Goal: Transaction & Acquisition: Purchase product/service

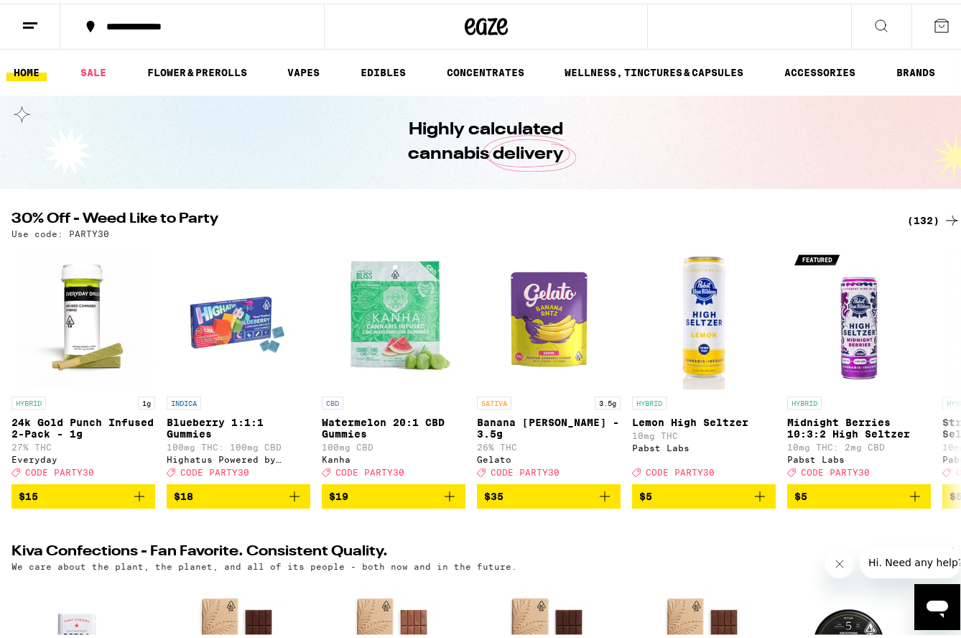
click at [919, 214] on div "(132)" at bounding box center [933, 216] width 53 height 17
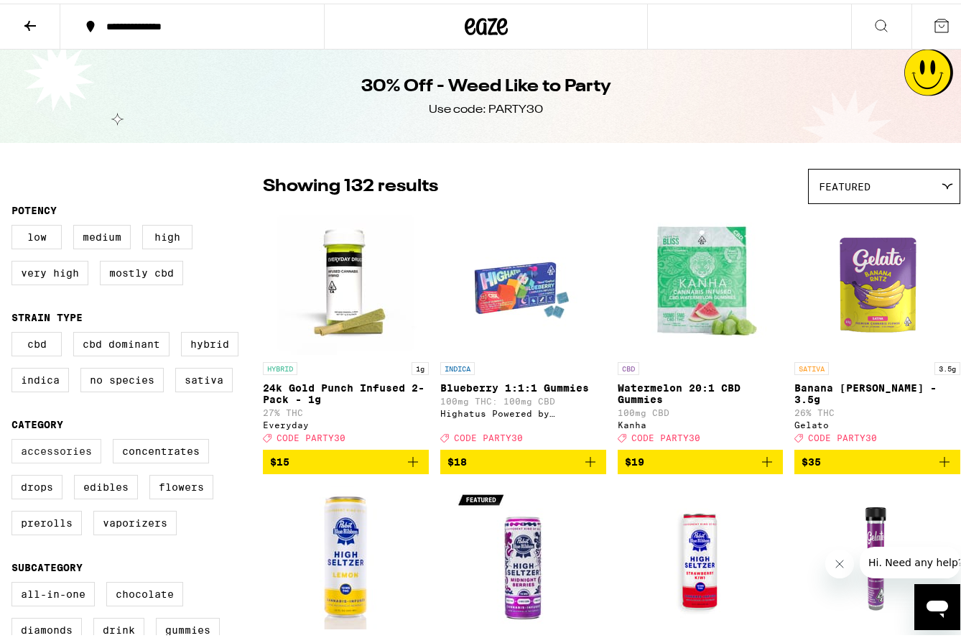
click at [57, 460] on label "Accessories" at bounding box center [56, 447] width 90 height 24
click at [15, 438] on input "Accessories" at bounding box center [14, 438] width 1 height 1
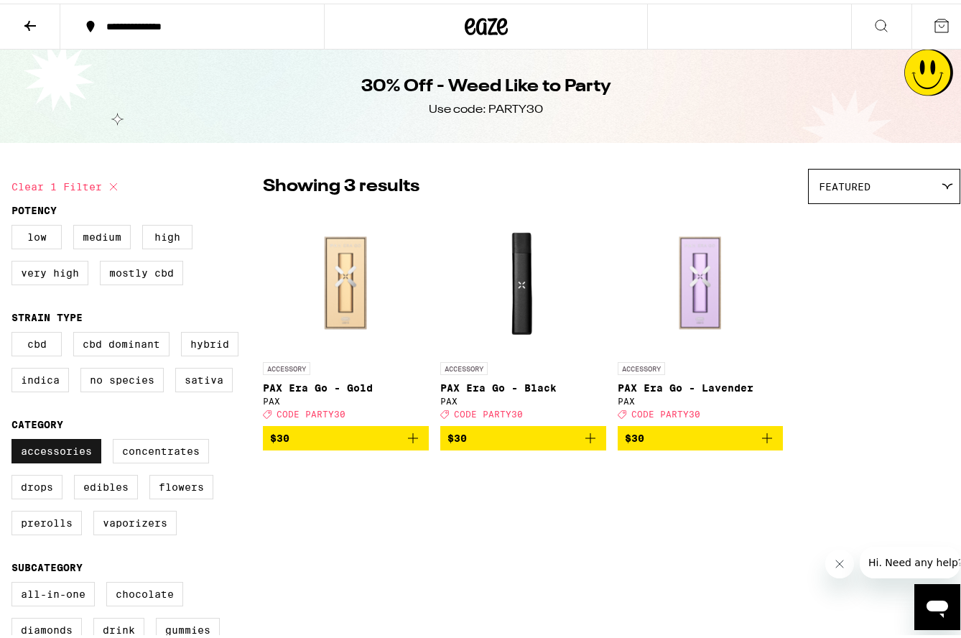
drag, startPoint x: 57, startPoint y: 461, endPoint x: 65, endPoint y: 461, distance: 7.9
click at [58, 460] on label "Accessories" at bounding box center [56, 447] width 90 height 24
click at [15, 438] on input "Accessories" at bounding box center [14, 438] width 1 height 1
checkbox input "false"
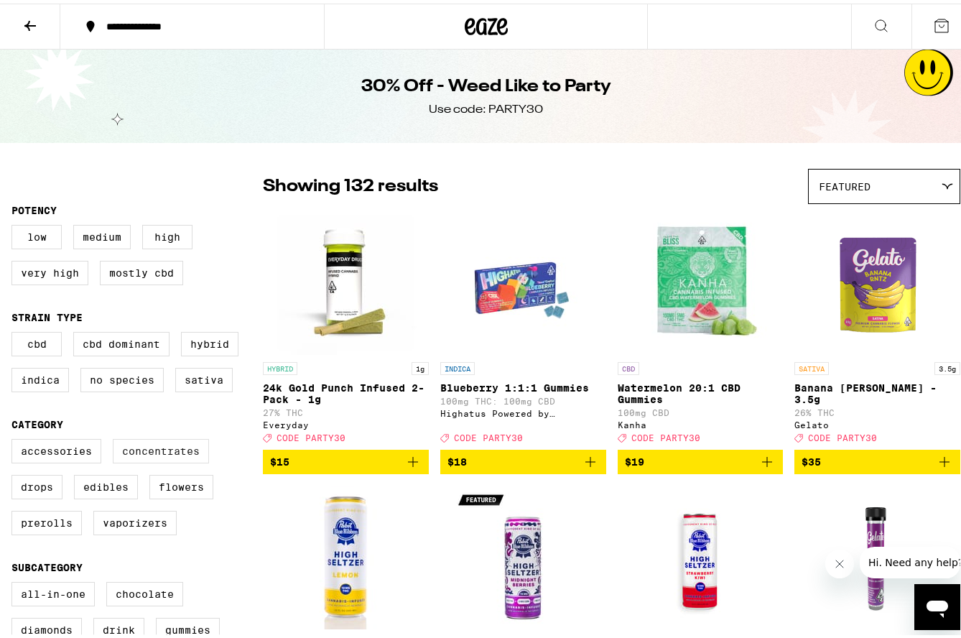
click at [154, 460] on label "Concentrates" at bounding box center [161, 447] width 96 height 24
click at [15, 438] on input "Concentrates" at bounding box center [14, 438] width 1 height 1
checkbox input "true"
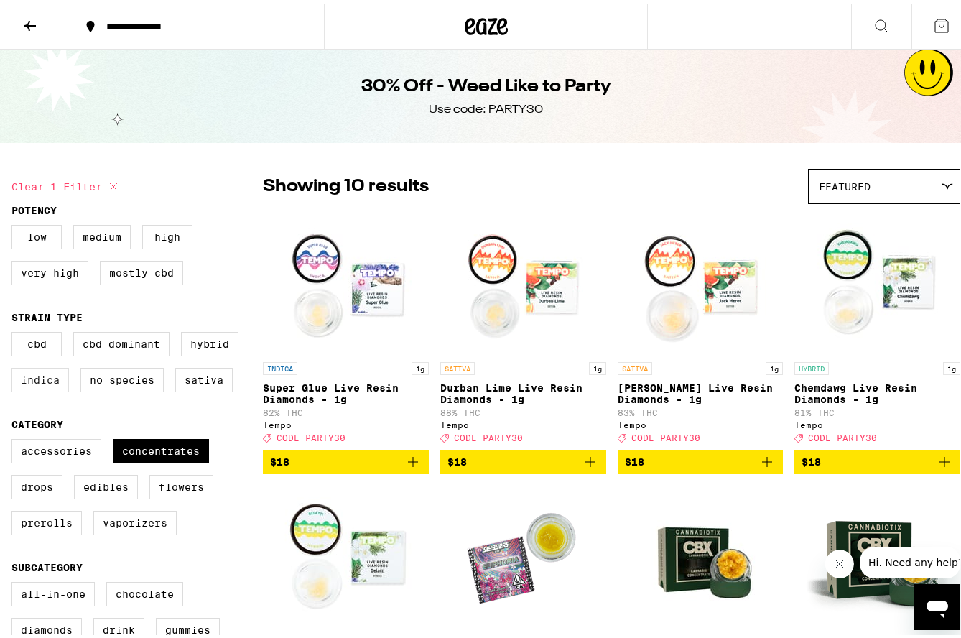
click at [30, 389] on label "Indica" at bounding box center [39, 376] width 57 height 24
click at [15, 331] on input "Indica" at bounding box center [14, 331] width 1 height 1
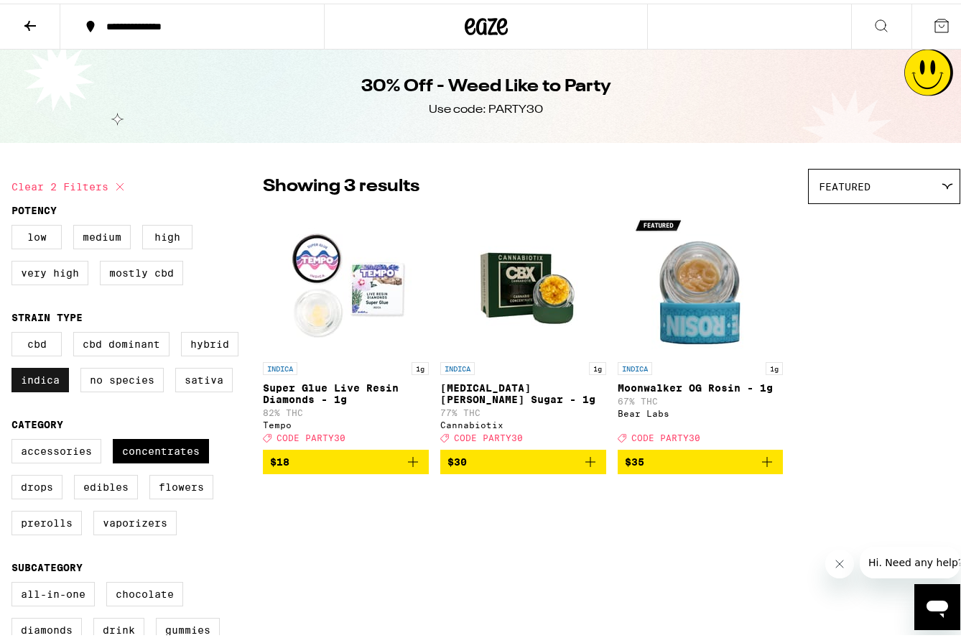
click at [30, 389] on label "Indica" at bounding box center [39, 376] width 57 height 24
click at [15, 331] on input "Indica" at bounding box center [14, 331] width 1 height 1
checkbox input "false"
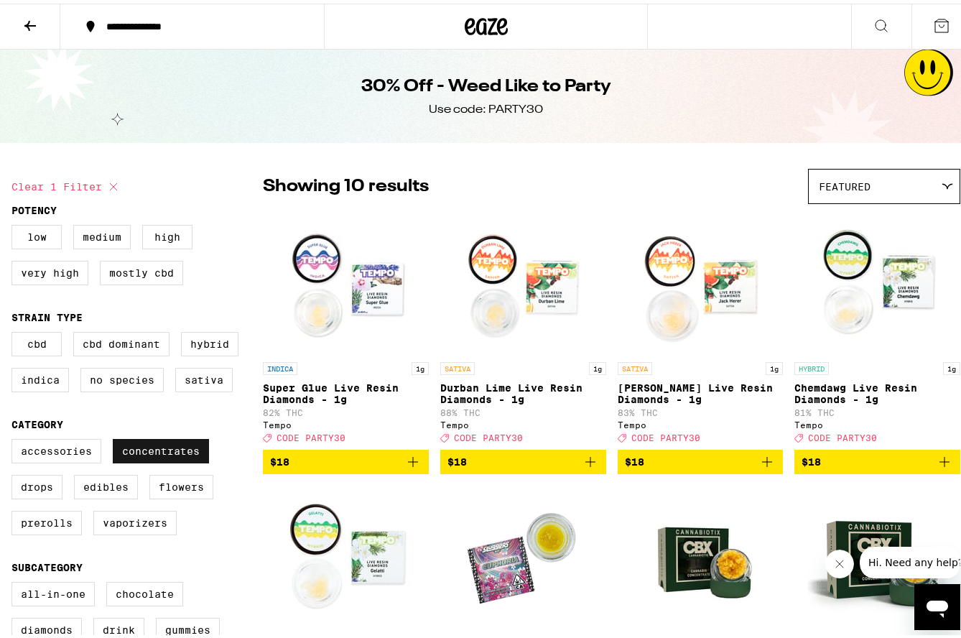
click at [150, 460] on label "Concentrates" at bounding box center [161, 447] width 96 height 24
click at [15, 438] on input "Concentrates" at bounding box center [14, 438] width 1 height 1
checkbox input "false"
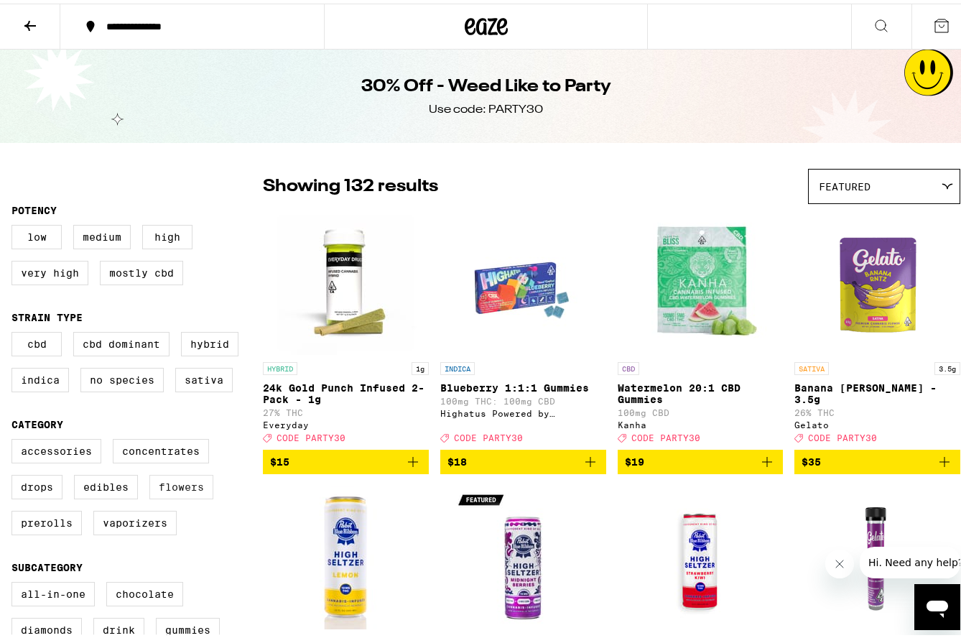
click at [193, 496] on label "Flowers" at bounding box center [181, 483] width 64 height 24
click at [15, 438] on input "Flowers" at bounding box center [14, 438] width 1 height 1
checkbox input "true"
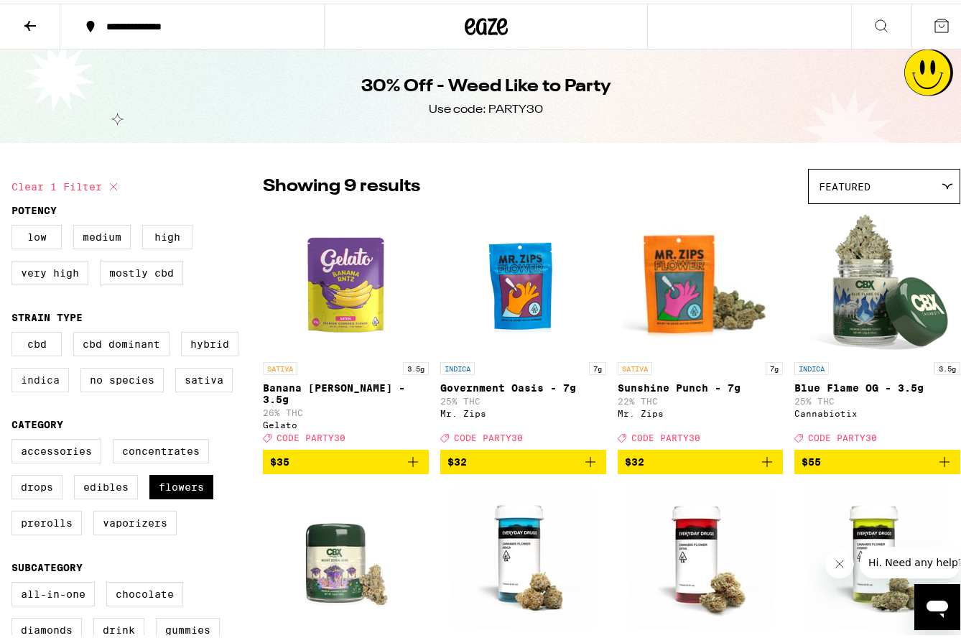
click at [43, 387] on label "Indica" at bounding box center [39, 376] width 57 height 24
click at [15, 331] on input "Indica" at bounding box center [14, 331] width 1 height 1
checkbox input "true"
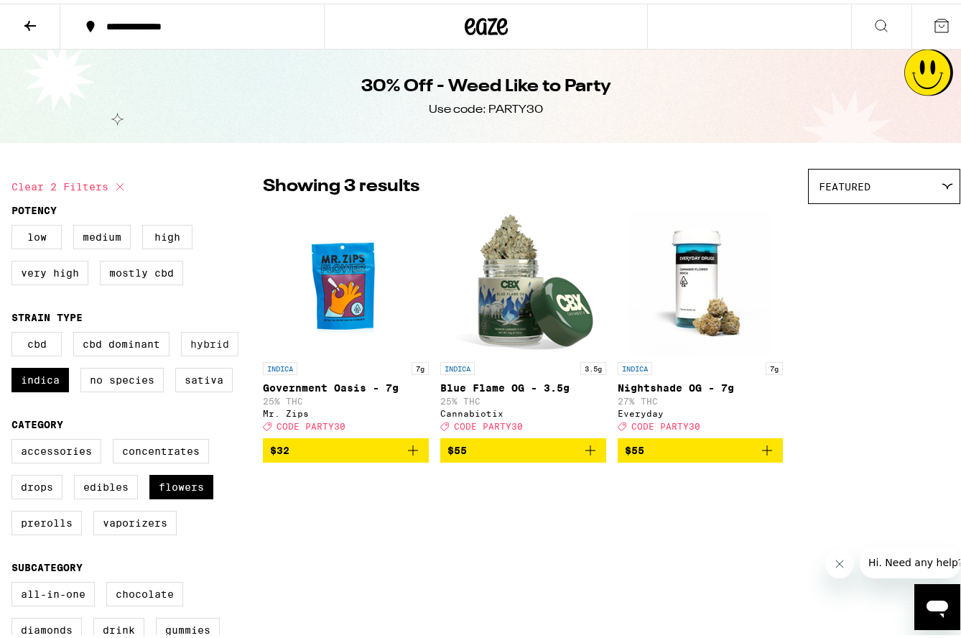
click at [198, 351] on label "Hybrid" at bounding box center [209, 340] width 57 height 24
click at [15, 331] on input "Hybrid" at bounding box center [14, 331] width 1 height 1
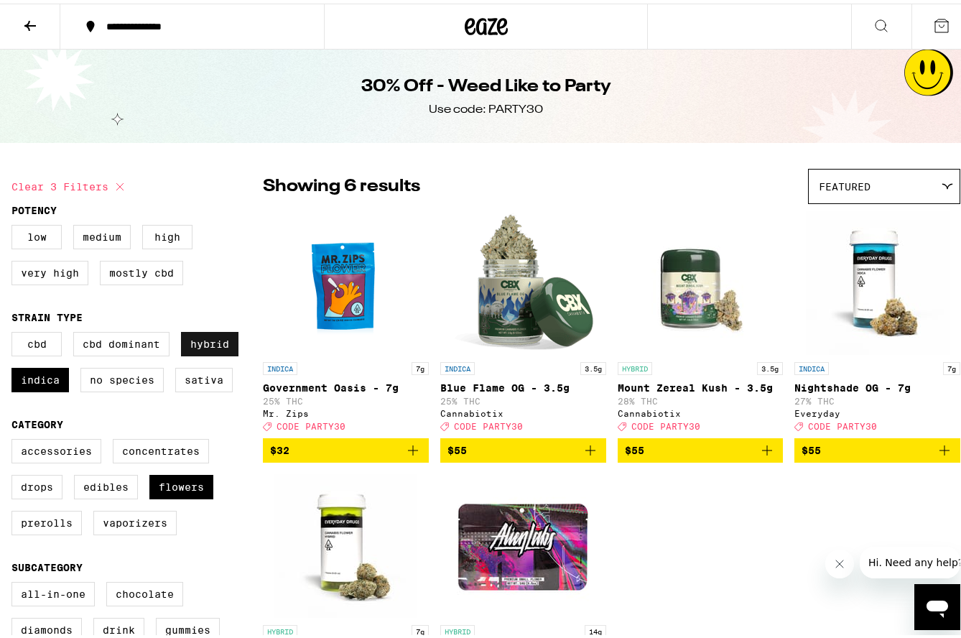
click at [198, 351] on label "Hybrid" at bounding box center [209, 340] width 57 height 24
click at [15, 331] on input "Hybrid" at bounding box center [14, 331] width 1 height 1
checkbox input "false"
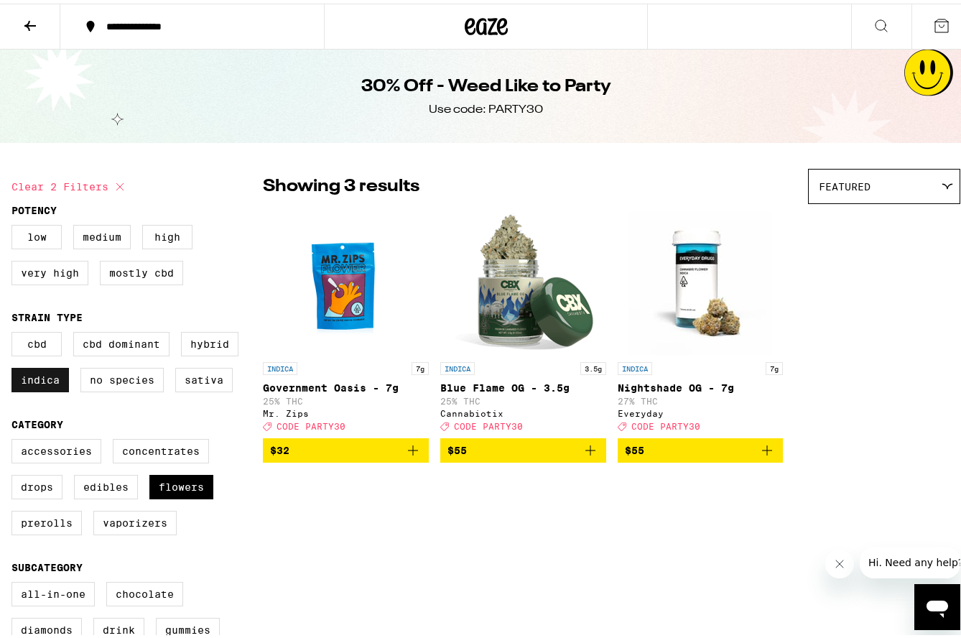
click at [47, 388] on label "Indica" at bounding box center [39, 376] width 57 height 24
click at [15, 331] on input "Indica" at bounding box center [14, 331] width 1 height 1
checkbox input "false"
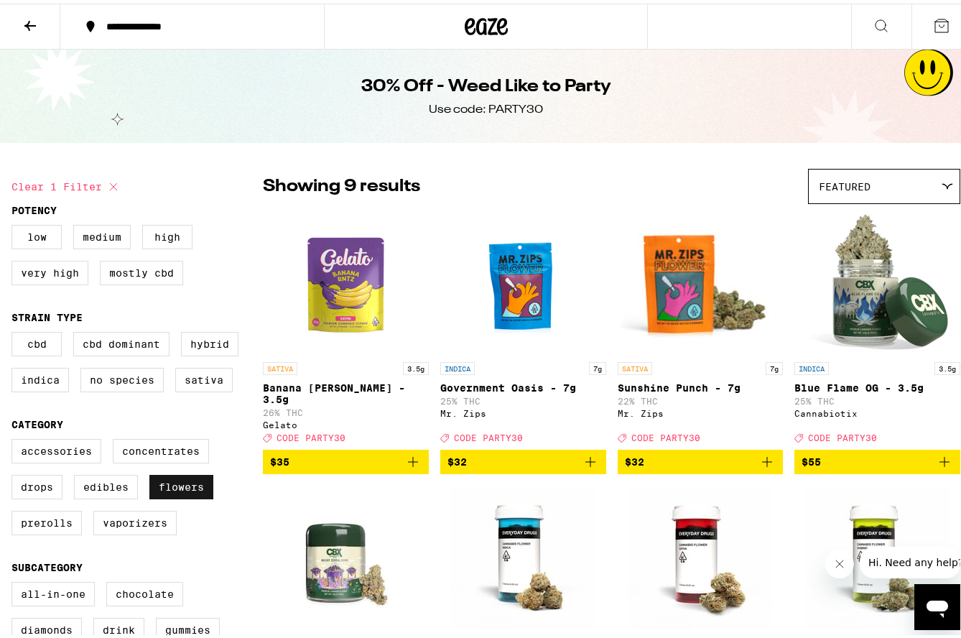
click at [174, 496] on label "Flowers" at bounding box center [181, 483] width 64 height 24
click at [15, 438] on input "Flowers" at bounding box center [14, 438] width 1 height 1
checkbox input "false"
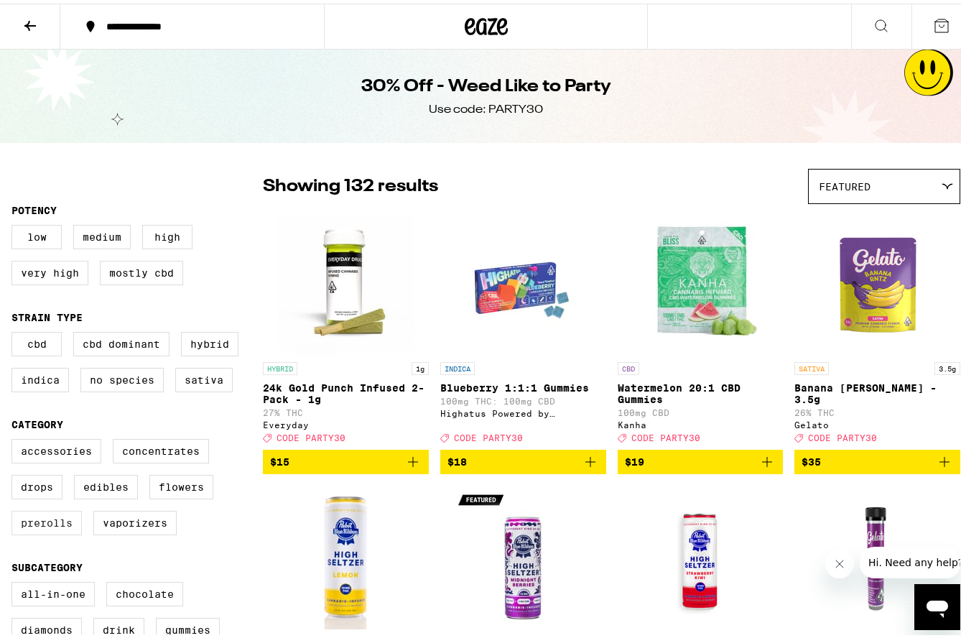
click at [38, 532] on label "Prerolls" at bounding box center [46, 519] width 70 height 24
click at [15, 438] on input "Prerolls" at bounding box center [14, 438] width 1 height 1
checkbox input "true"
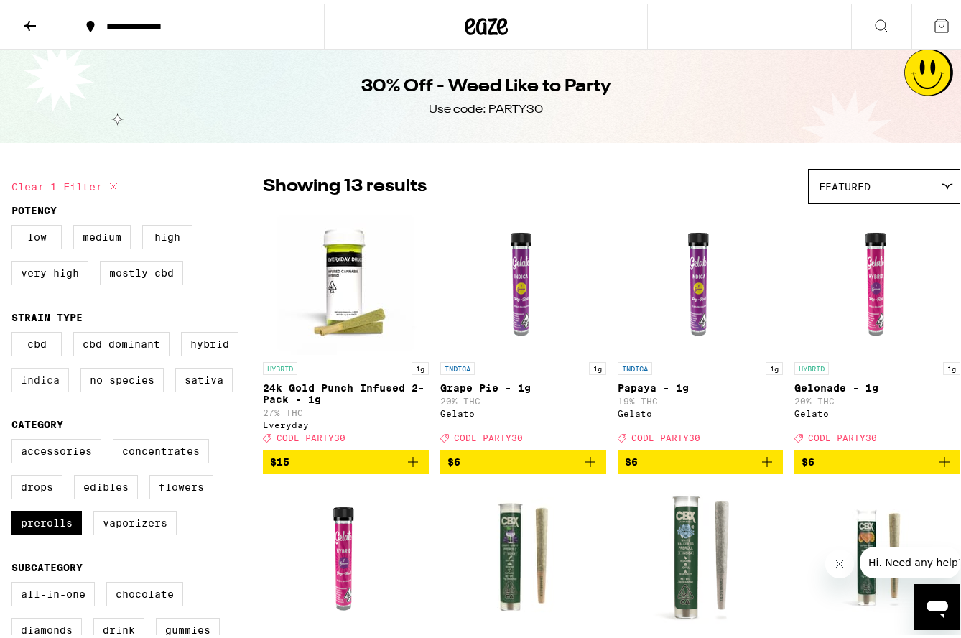
click at [51, 386] on label "Indica" at bounding box center [39, 376] width 57 height 24
click at [15, 331] on input "Indica" at bounding box center [14, 331] width 1 height 1
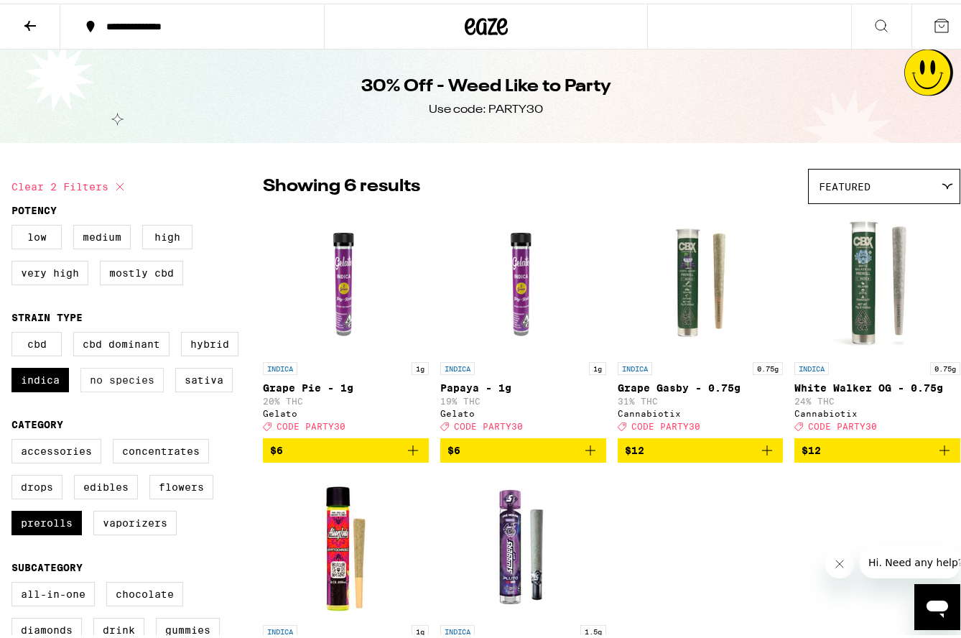
drag, startPoint x: 51, startPoint y: 386, endPoint x: 98, endPoint y: 374, distance: 49.0
click at [52, 385] on label "Indica" at bounding box center [39, 376] width 57 height 24
click at [15, 331] on input "Indica" at bounding box center [14, 331] width 1 height 1
checkbox input "false"
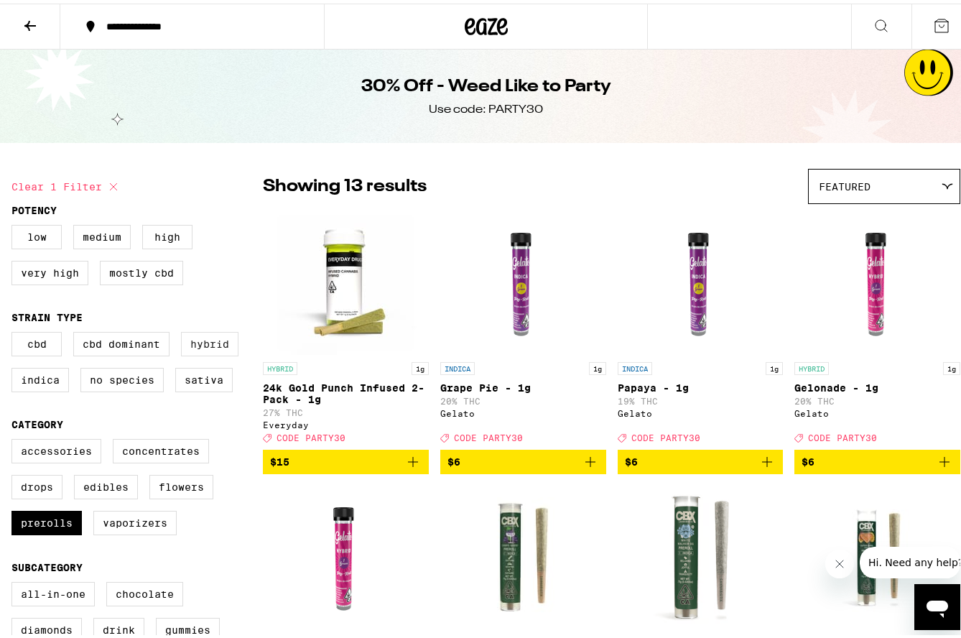
click at [218, 344] on label "Hybrid" at bounding box center [209, 340] width 57 height 24
click at [15, 331] on input "Hybrid" at bounding box center [14, 331] width 1 height 1
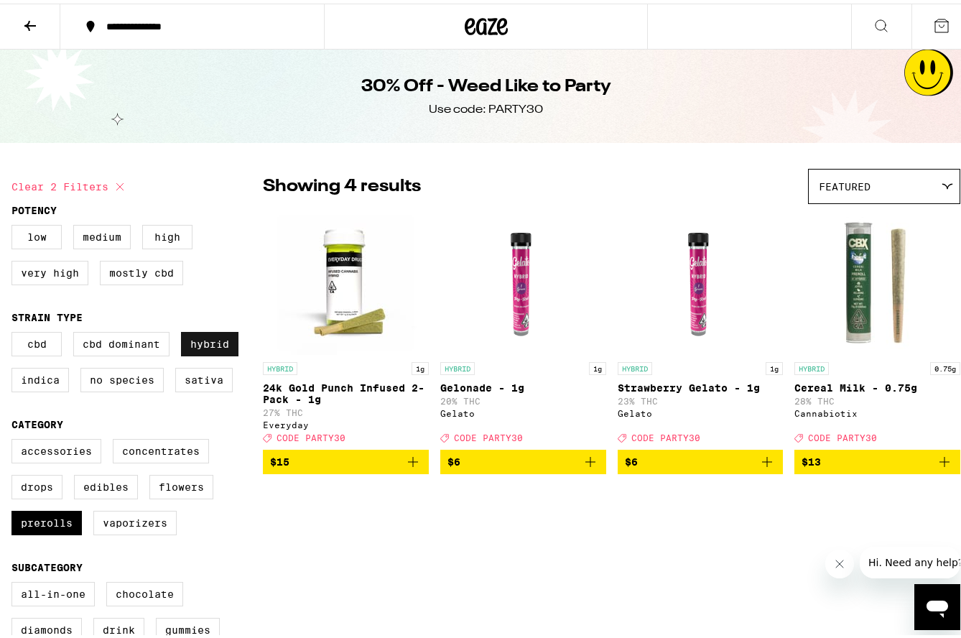
click at [218, 344] on label "Hybrid" at bounding box center [209, 340] width 57 height 24
click at [15, 331] on input "Hybrid" at bounding box center [14, 331] width 1 height 1
checkbox input "false"
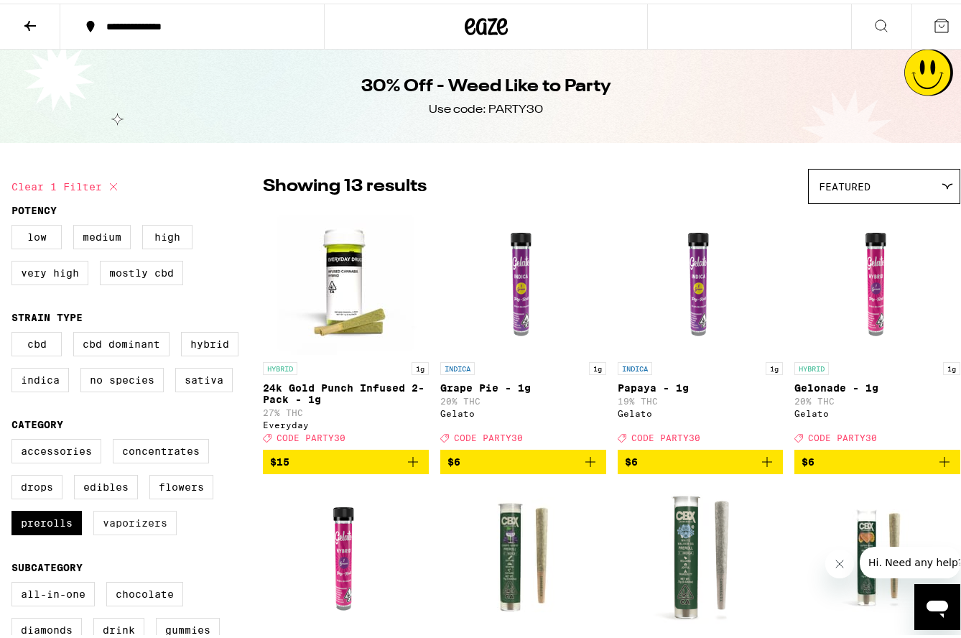
click at [124, 530] on label "Vaporizers" at bounding box center [134, 519] width 83 height 24
click at [15, 438] on input "Vaporizers" at bounding box center [14, 438] width 1 height 1
checkbox input "true"
click at [47, 532] on label "Prerolls" at bounding box center [46, 519] width 70 height 24
click at [15, 438] on input "Prerolls" at bounding box center [14, 438] width 1 height 1
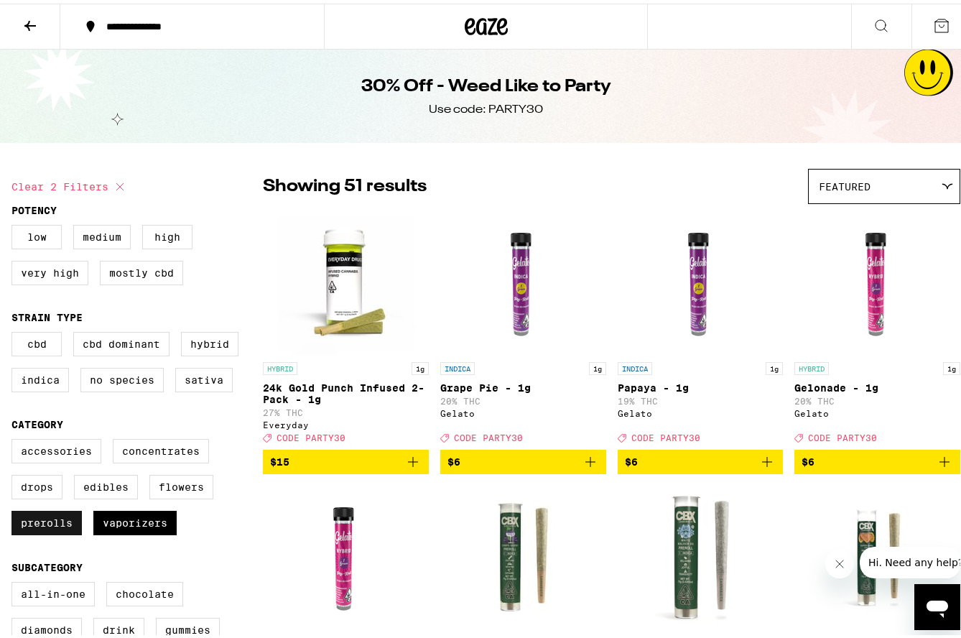
checkbox input "false"
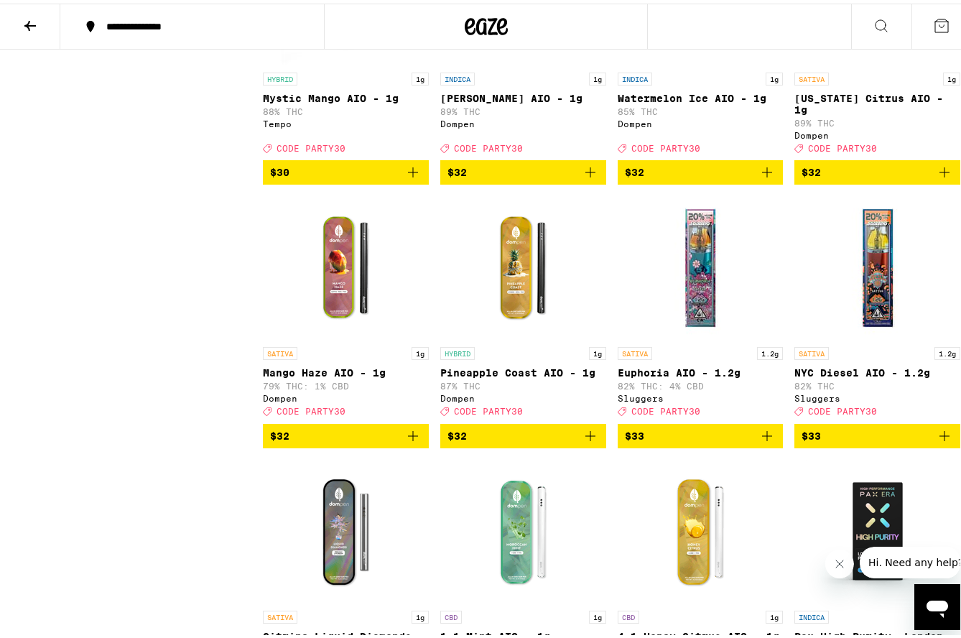
scroll to position [1221, 0]
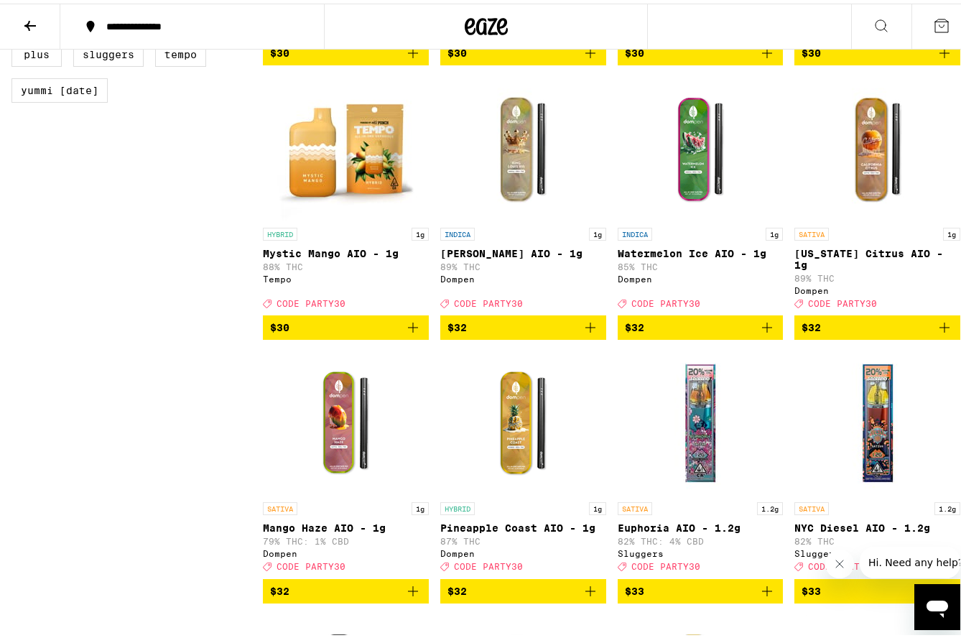
click at [32, 21] on icon at bounding box center [29, 22] width 11 height 10
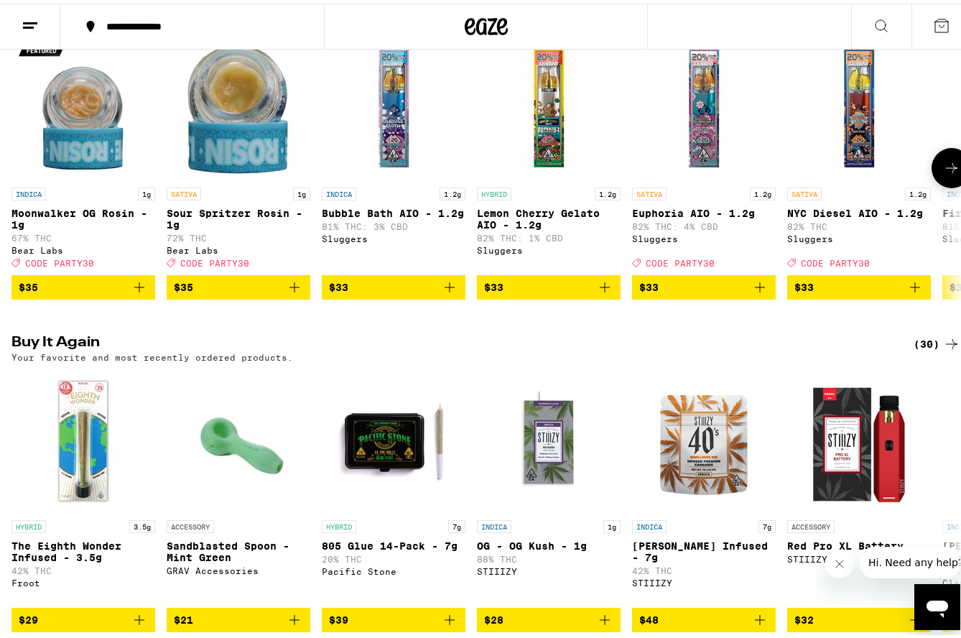
scroll to position [1221, 0]
